Goal: Task Accomplishment & Management: Manage account settings

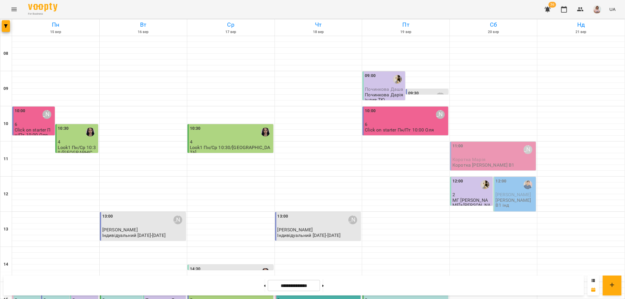
click at [498, 155] on div "11:00 [PERSON_NAME]" at bounding box center [494, 149] width 82 height 13
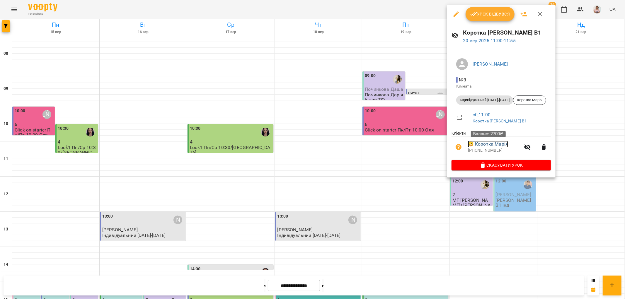
click at [491, 146] on link "😀 Коротка [PERSON_NAME]" at bounding box center [488, 144] width 40 height 7
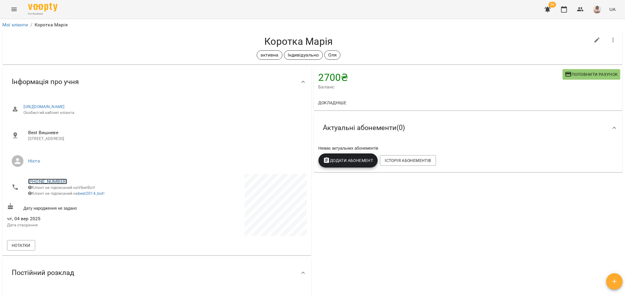
click at [49, 181] on link "[PHONE_NUMBER]" at bounding box center [47, 182] width 39 height 6
click at [69, 193] on img at bounding box center [71, 193] width 9 height 9
click at [562, 228] on div "2700 ₴ Баланс Поповнити рахунок Докладніше 4500 ₴ Абонементи 4500 ₴ Без признач…" at bounding box center [469, 228] width 312 height 325
click at [13, 9] on icon "Menu" at bounding box center [13, 10] width 5 height 4
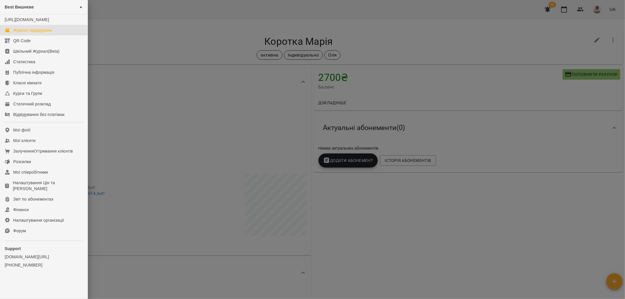
click at [26, 33] on div "Журнал відвідувань" at bounding box center [32, 30] width 39 height 6
